Goal: Share content: Share content

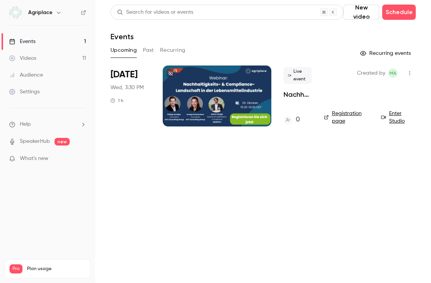
click at [213, 72] on div at bounding box center [217, 96] width 109 height 61
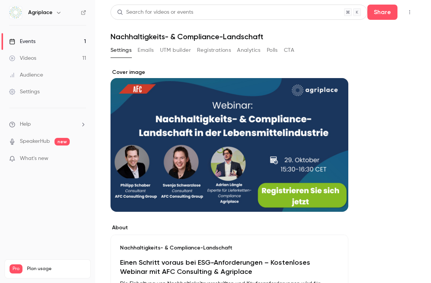
click at [147, 48] on button "Emails" at bounding box center [146, 50] width 16 height 12
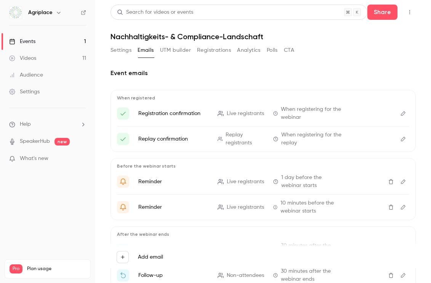
click at [250, 48] on button "Analytics" at bounding box center [249, 50] width 24 height 12
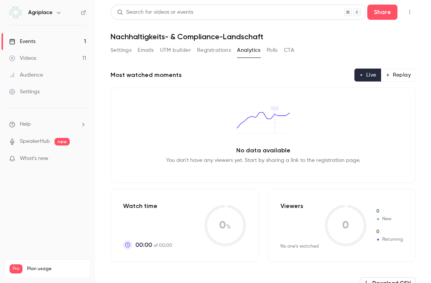
click at [269, 49] on button "Polls" at bounding box center [272, 50] width 11 height 12
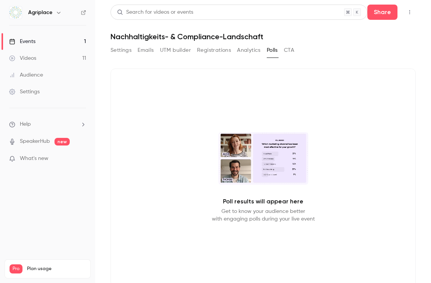
click at [285, 50] on button "CTA" at bounding box center [289, 50] width 10 height 12
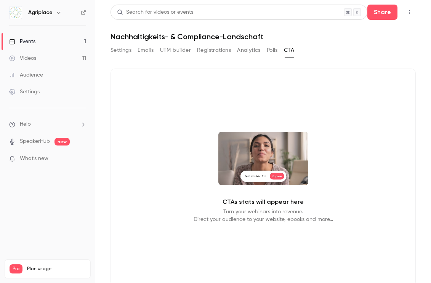
click at [171, 53] on button "UTM builder" at bounding box center [175, 50] width 31 height 12
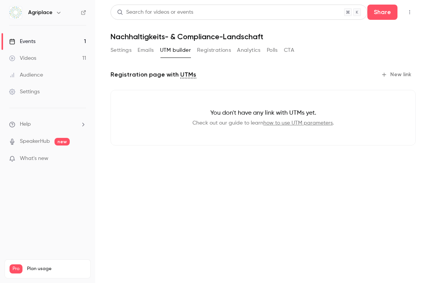
click at [144, 51] on button "Emails" at bounding box center [146, 50] width 16 height 12
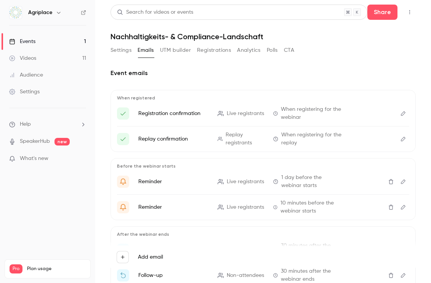
click at [120, 51] on button "Settings" at bounding box center [120, 50] width 21 height 12
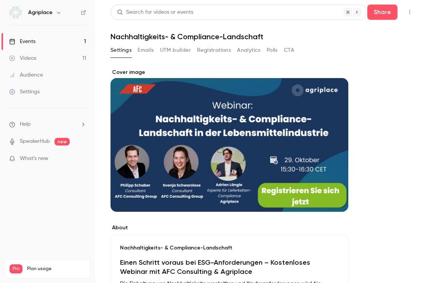
click at [77, 36] on link "Events 1" at bounding box center [47, 41] width 95 height 17
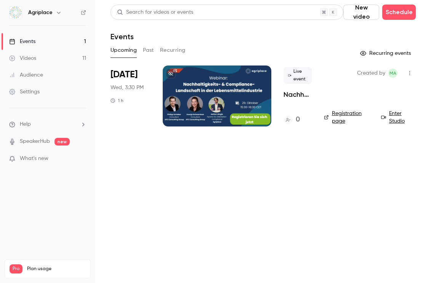
click at [344, 113] on link "Registration page" at bounding box center [348, 117] width 48 height 15
click at [147, 47] on button "Past" at bounding box center [148, 50] width 11 height 12
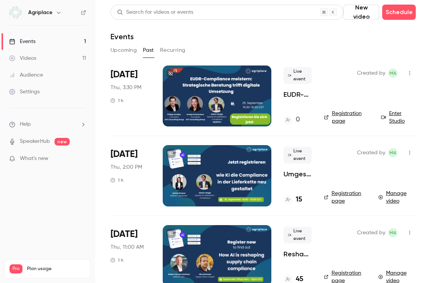
click at [294, 173] on p "Umgestaltung der Compliance in der Lieferkette mit KI" at bounding box center [297, 174] width 28 height 9
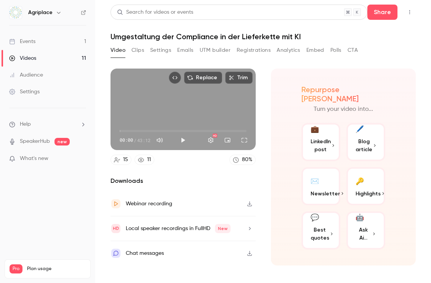
click at [136, 53] on button "Clips" at bounding box center [137, 50] width 13 height 12
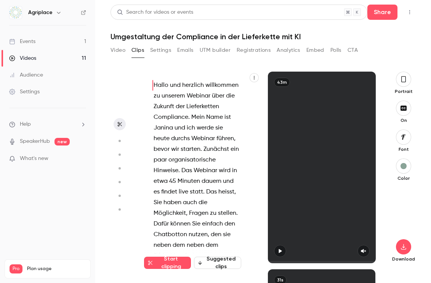
click at [159, 53] on button "Settings" at bounding box center [160, 50] width 21 height 12
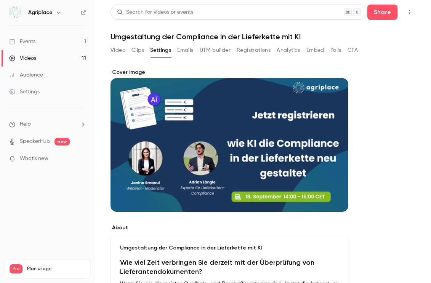
click at [119, 47] on button "Video" at bounding box center [117, 50] width 15 height 12
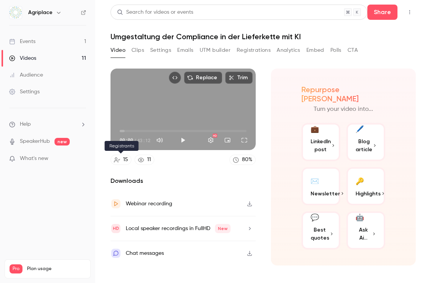
click at [129, 157] on link "15" at bounding box center [120, 160] width 21 height 10
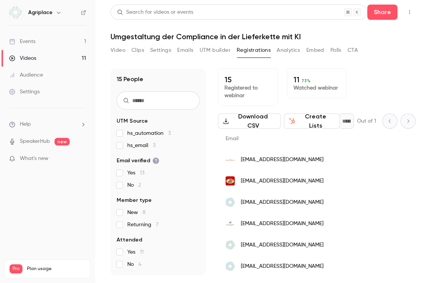
click at [120, 52] on button "Video" at bounding box center [117, 50] width 15 height 12
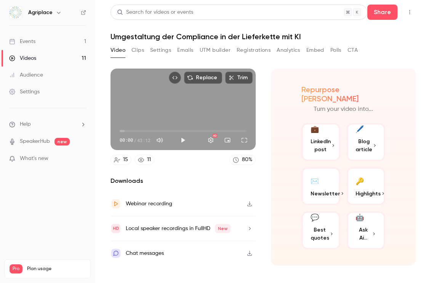
click at [179, 120] on div "00:00 00:00 / 43:12 HD" at bounding box center [182, 134] width 145 height 32
click at [209, 141] on button "Settings" at bounding box center [210, 140] width 15 height 15
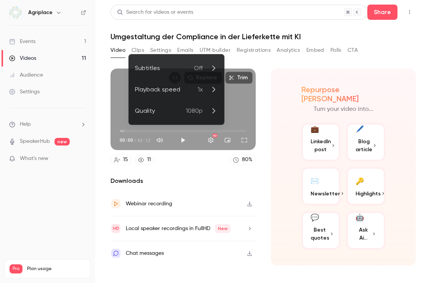
click at [217, 163] on div at bounding box center [215, 141] width 431 height 283
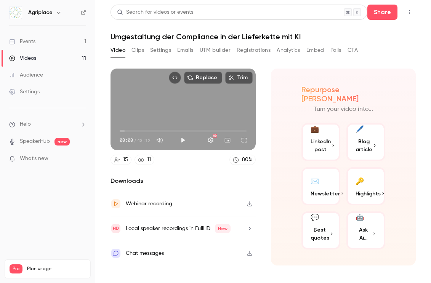
click at [312, 54] on button "Embed" at bounding box center [315, 50] width 18 height 12
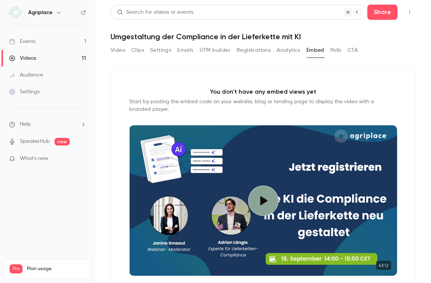
scroll to position [48, 0]
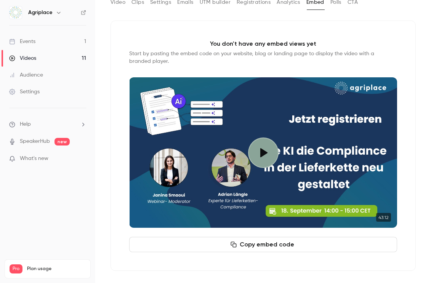
click at [231, 246] on icon "button" at bounding box center [233, 245] width 6 height 6
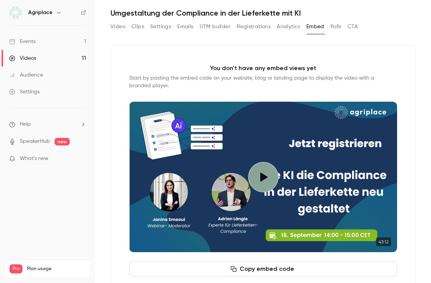
scroll to position [21, 0]
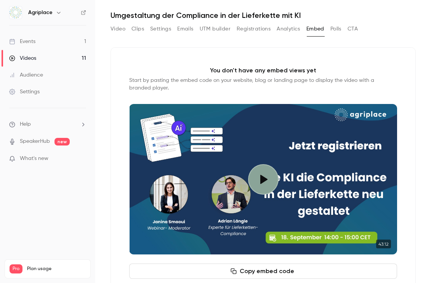
click at [298, 30] on button "Analytics" at bounding box center [289, 29] width 24 height 12
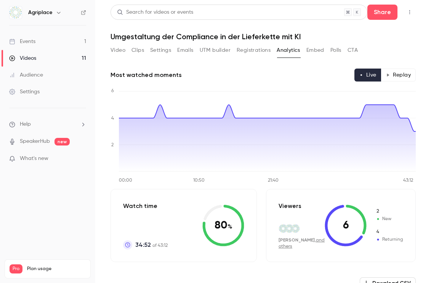
click at [261, 50] on button "Registrations" at bounding box center [254, 50] width 34 height 12
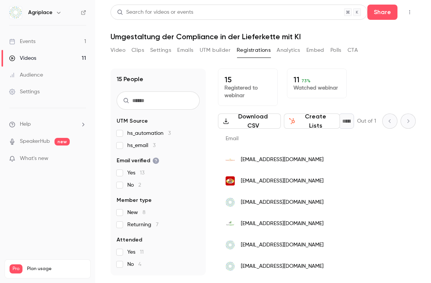
click at [208, 44] on button "UTM builder" at bounding box center [215, 50] width 31 height 12
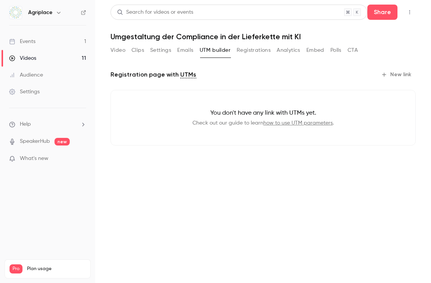
click at [181, 49] on button "Emails" at bounding box center [185, 50] width 16 height 12
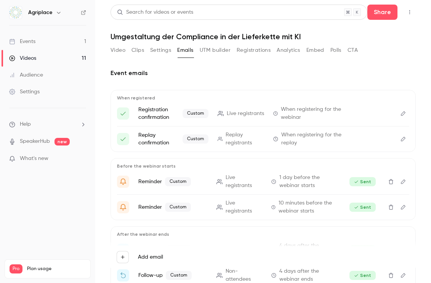
click at [152, 54] on button "Settings" at bounding box center [160, 50] width 21 height 12
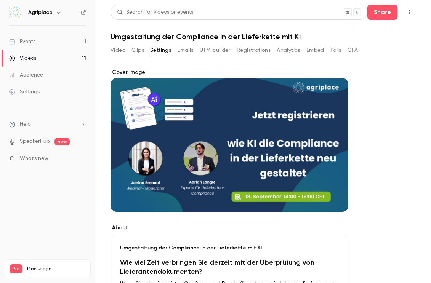
click at [132, 49] on button "Clips" at bounding box center [137, 50] width 13 height 12
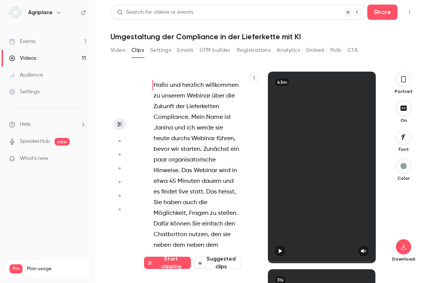
click at [164, 51] on button "Settings" at bounding box center [160, 50] width 21 height 12
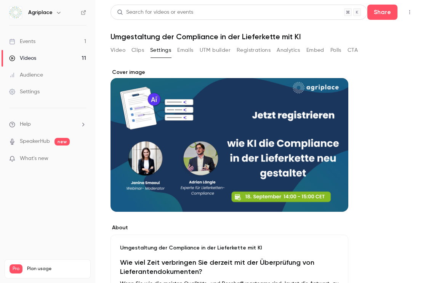
click at [121, 52] on button "Video" at bounding box center [117, 50] width 15 height 12
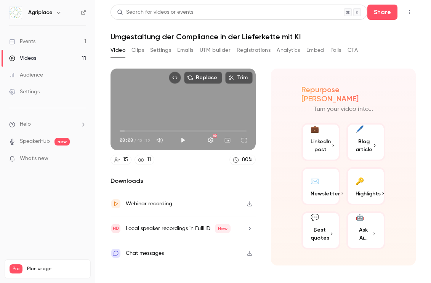
click at [176, 78] on icon "Embed video" at bounding box center [174, 77] width 5 height 5
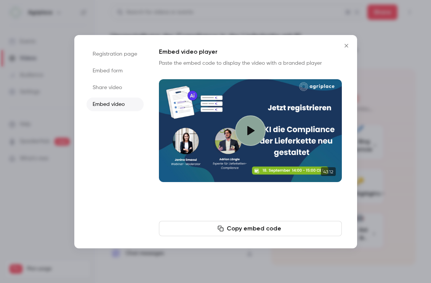
click at [105, 56] on li "Registration page" at bounding box center [114, 54] width 57 height 14
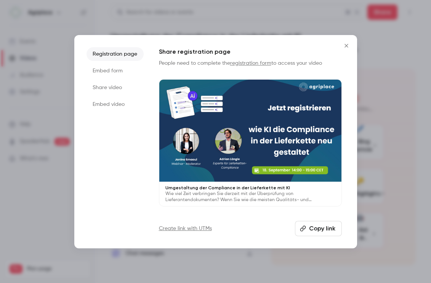
click at [105, 68] on li "Embed form" at bounding box center [114, 71] width 57 height 14
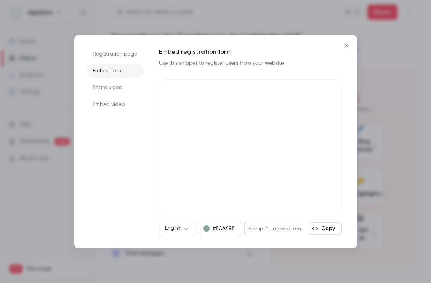
click at [105, 84] on li "Share video" at bounding box center [114, 88] width 57 height 14
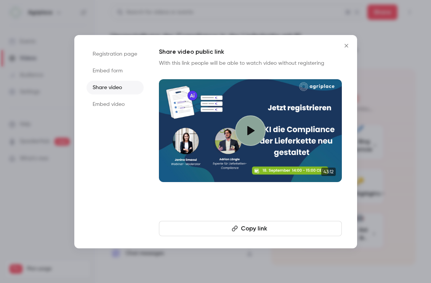
click at [105, 101] on li "Embed video" at bounding box center [114, 105] width 57 height 14
click at [107, 87] on li "Share video" at bounding box center [114, 88] width 57 height 14
click at [107, 70] on li "Embed form" at bounding box center [114, 71] width 57 height 14
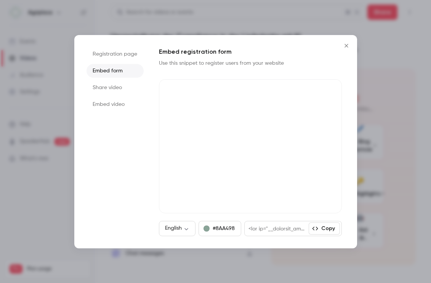
click at [108, 53] on li "Registration page" at bounding box center [114, 54] width 57 height 14
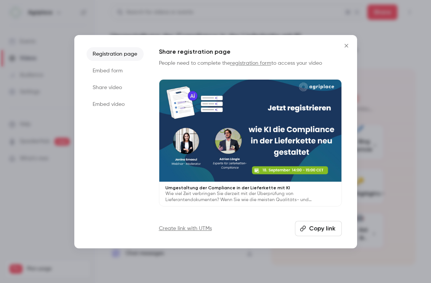
click at [346, 46] on icon "Close" at bounding box center [345, 45] width 3 height 3
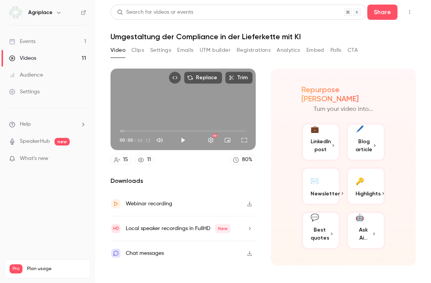
click at [176, 78] on icon "Embed video" at bounding box center [174, 77] width 5 height 5
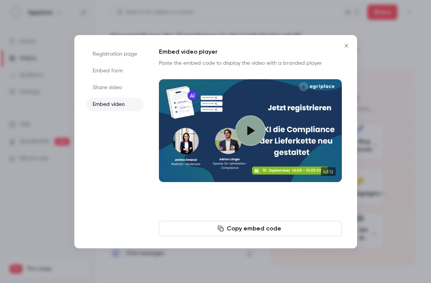
click at [107, 56] on li "Registration page" at bounding box center [114, 54] width 57 height 14
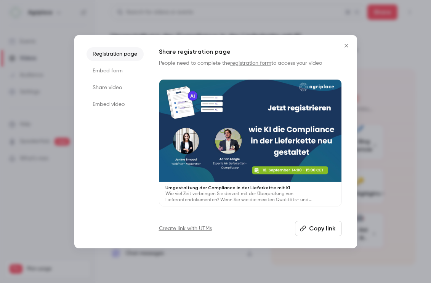
click at [320, 224] on button "Copy link" at bounding box center [318, 228] width 47 height 15
